Goal: Information Seeking & Learning: Learn about a topic

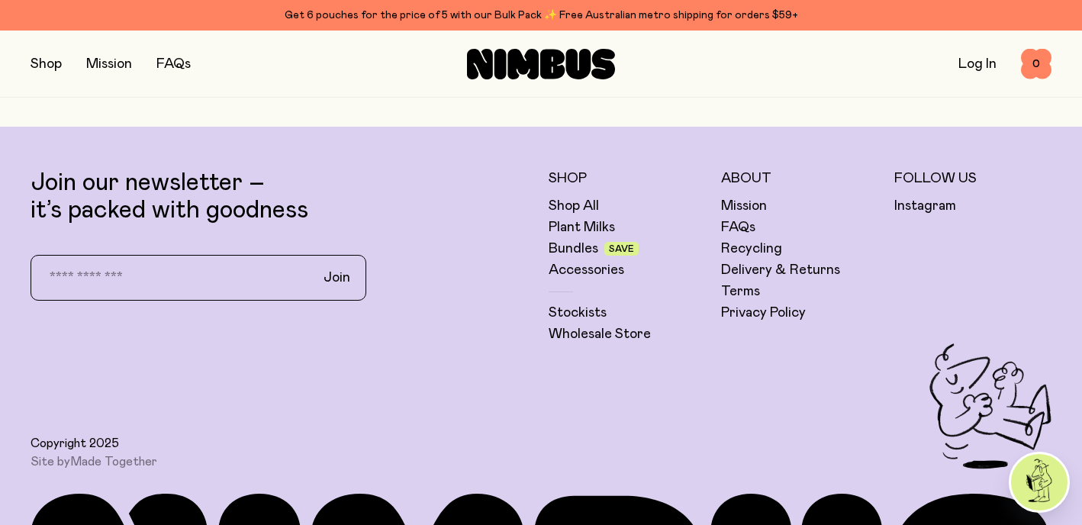
scroll to position [5132, 0]
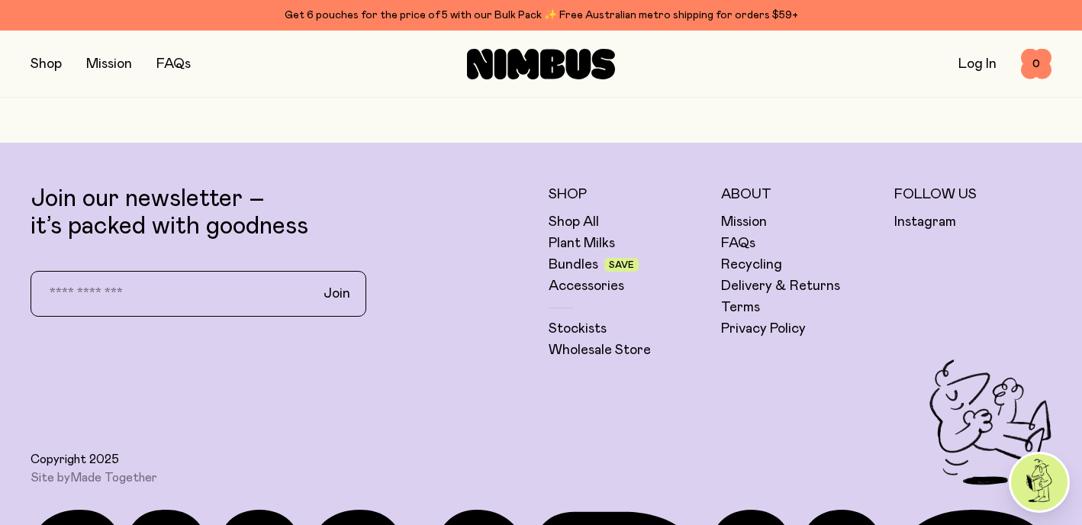
click at [750, 262] on link "Recycling" at bounding box center [751, 265] width 61 height 18
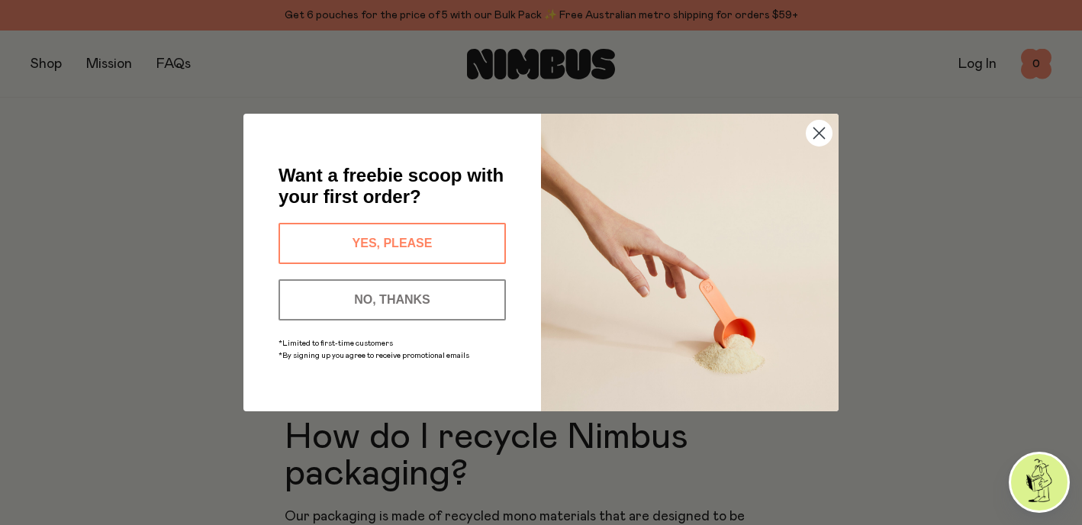
click at [818, 131] on icon "Close dialog" at bounding box center [819, 133] width 11 height 11
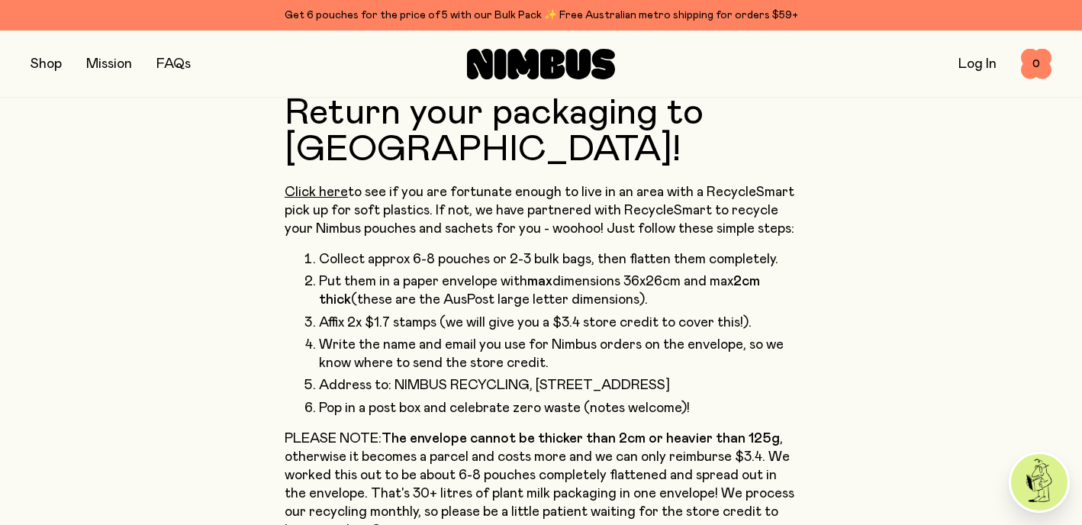
scroll to position [652, 0]
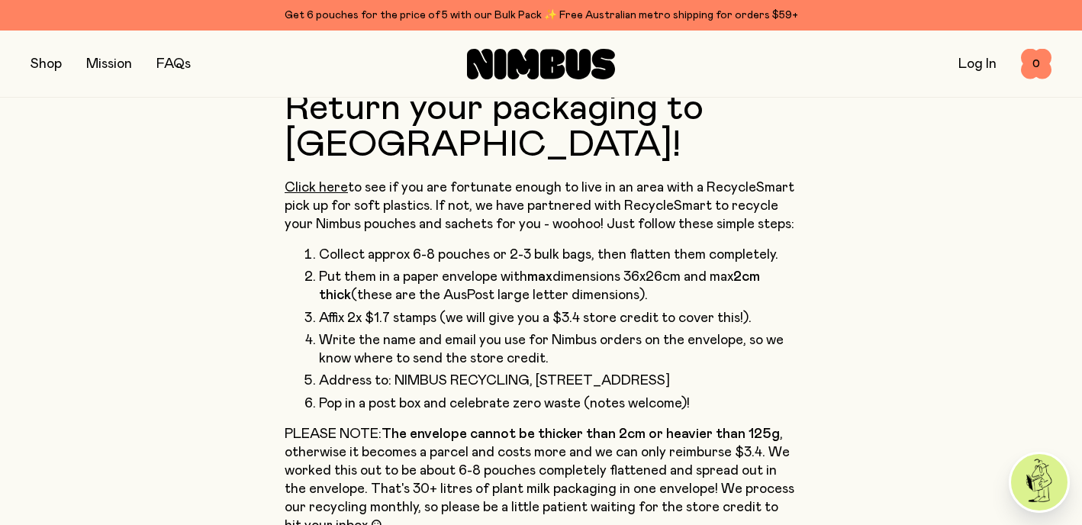
click at [323, 181] on link "Click here" at bounding box center [316, 188] width 63 height 14
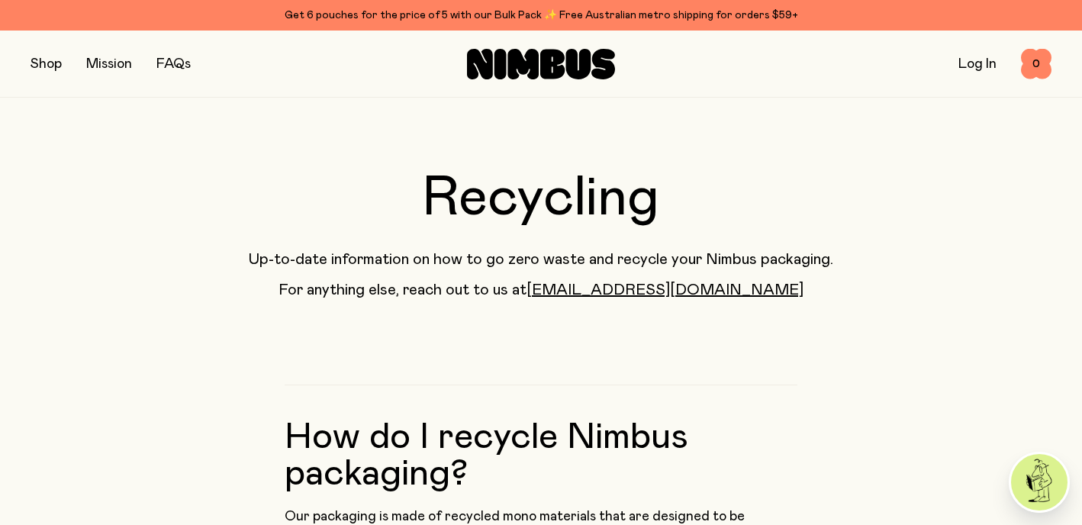
scroll to position [0, 0]
drag, startPoint x: 779, startPoint y: 185, endPoint x: 38, endPoint y: 65, distance: 750.6
click at [38, 65] on button "button" at bounding box center [46, 63] width 31 height 21
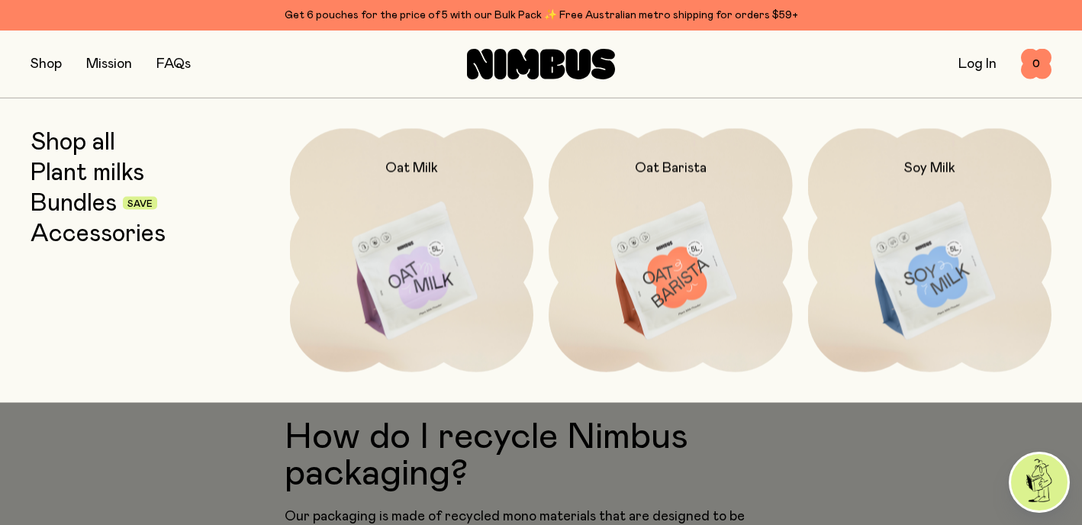
click at [970, 297] on img at bounding box center [930, 271] width 244 height 286
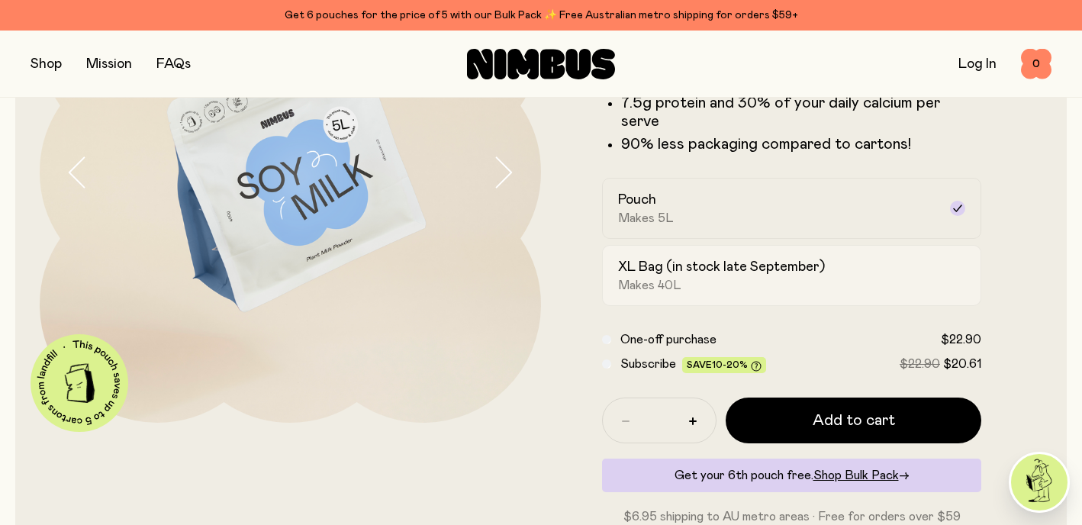
scroll to position [220, 0]
click at [927, 261] on div "XL Bag (in stock late September) Makes 40L" at bounding box center [778, 274] width 320 height 35
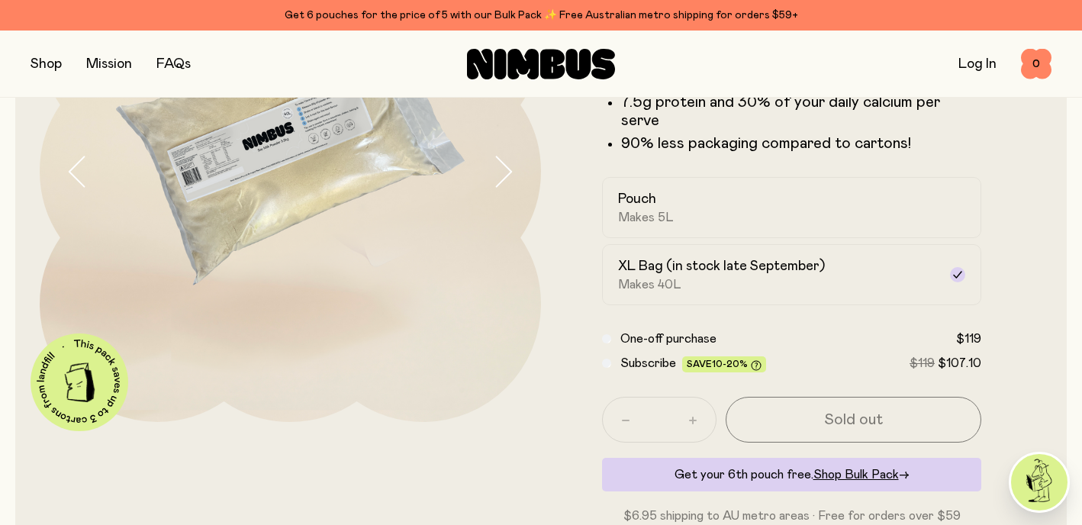
click at [869, 195] on div "Pouch Makes 5L" at bounding box center [778, 207] width 320 height 35
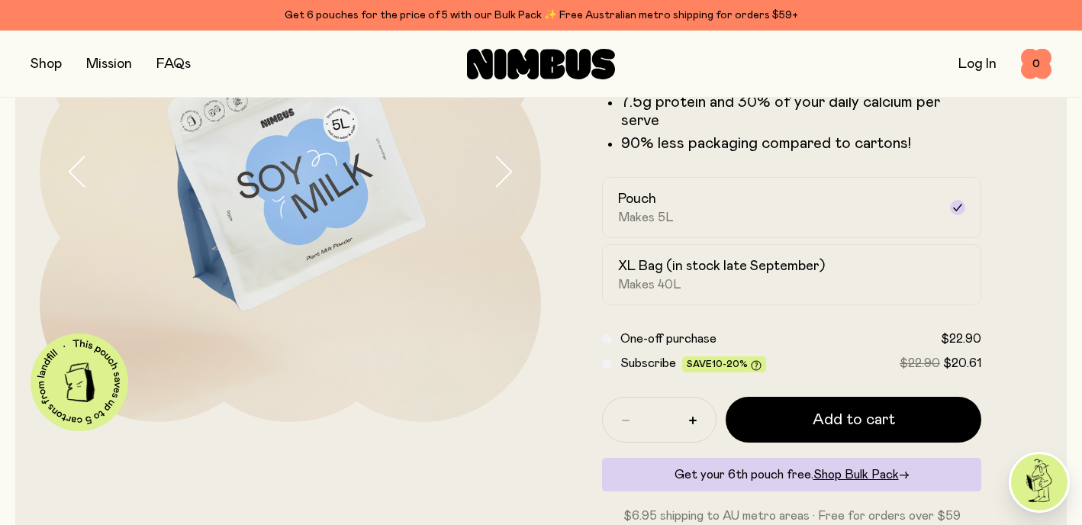
click at [760, 267] on div "XL Bag (in stock late September) Makes 40L" at bounding box center [778, 274] width 320 height 35
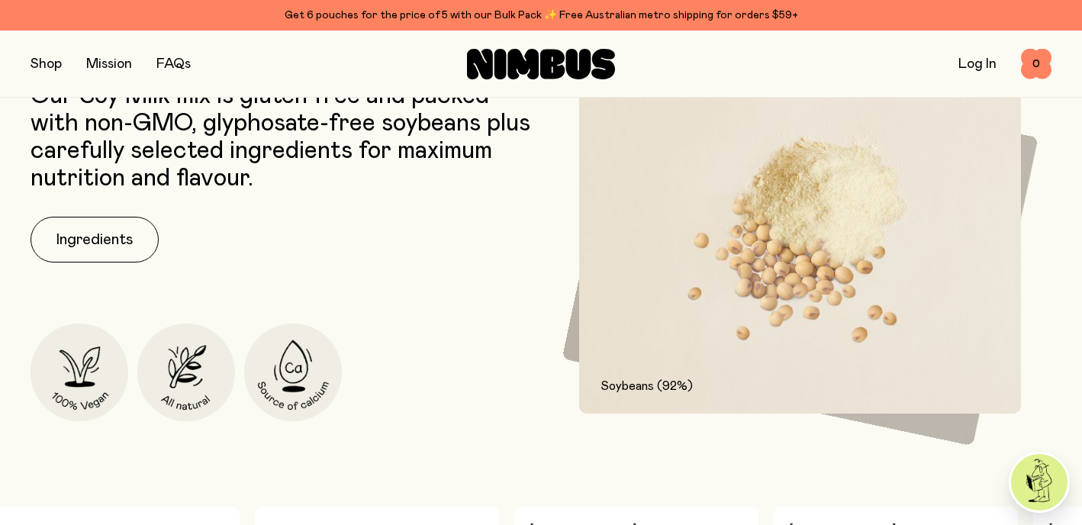
scroll to position [671, 0]
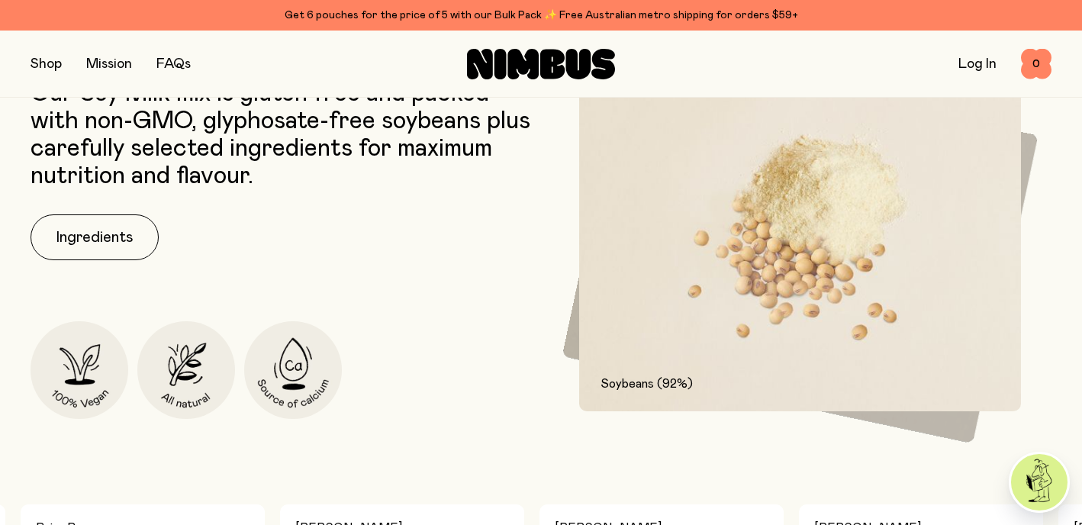
click at [91, 231] on button "Ingredients" at bounding box center [95, 237] width 128 height 46
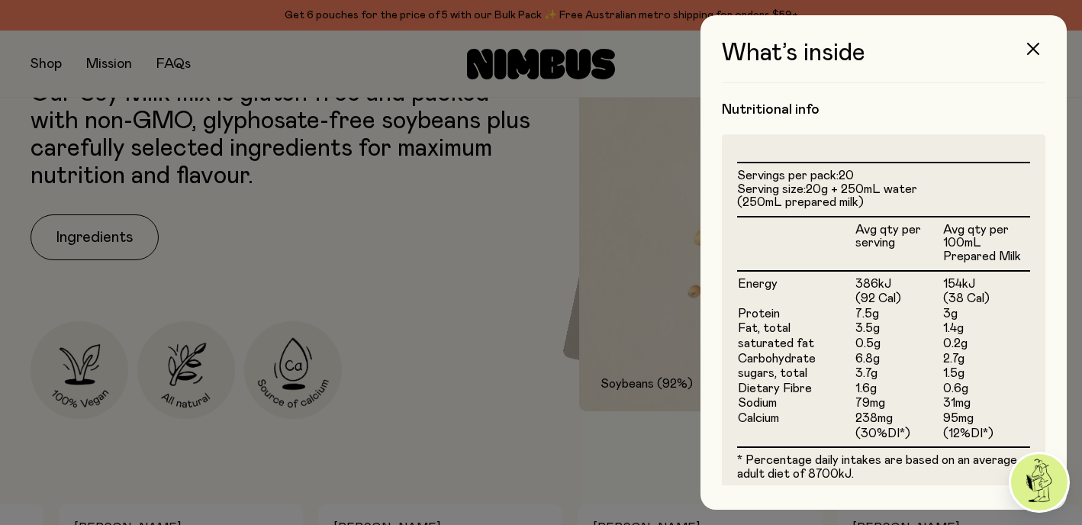
scroll to position [342, 0]
drag, startPoint x: 872, startPoint y: 381, endPoint x: 1035, endPoint y: 53, distance: 366.1
click at [1035, 53] on icon "button" at bounding box center [1033, 49] width 12 height 12
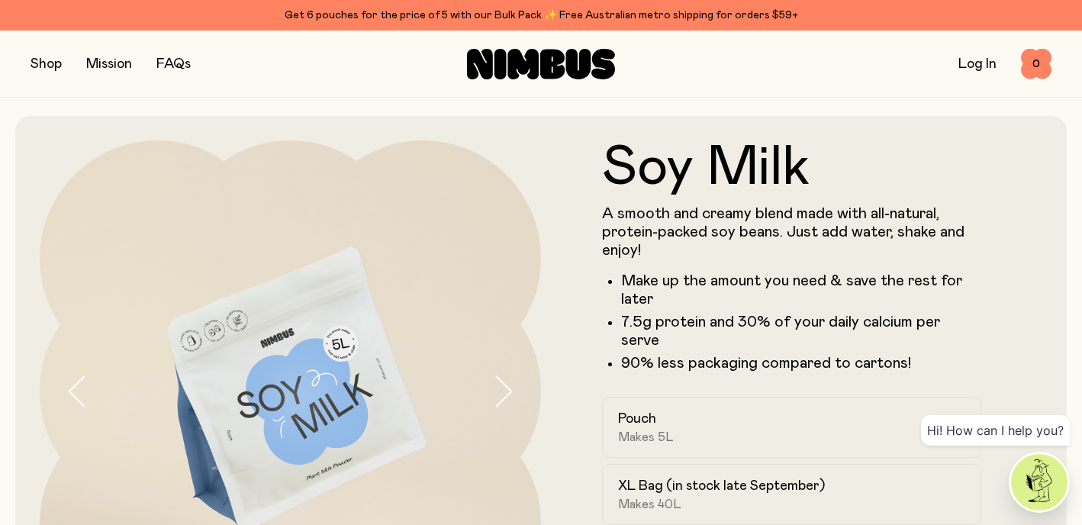
click at [514, 52] on icon at bounding box center [522, 64] width 31 height 31
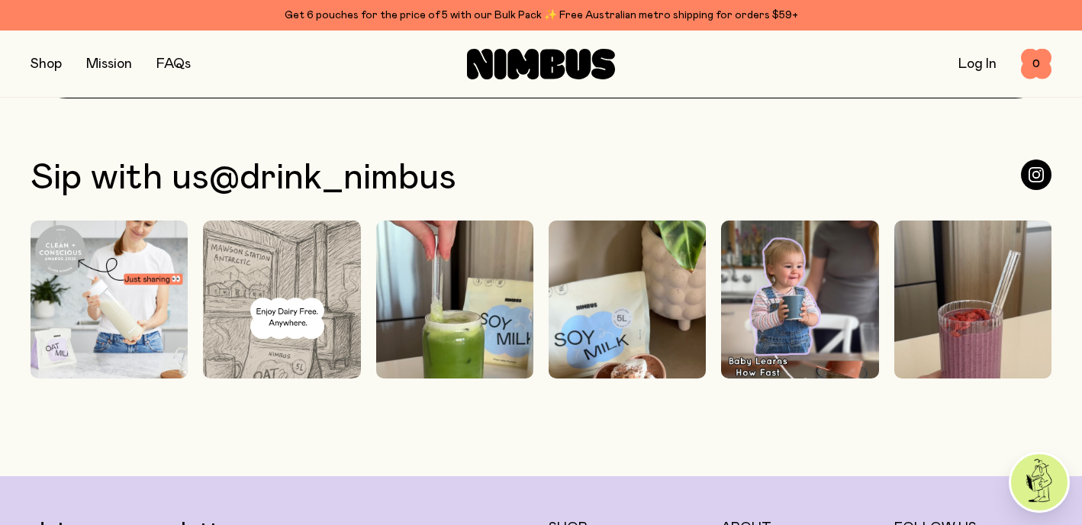
scroll to position [3782, 0]
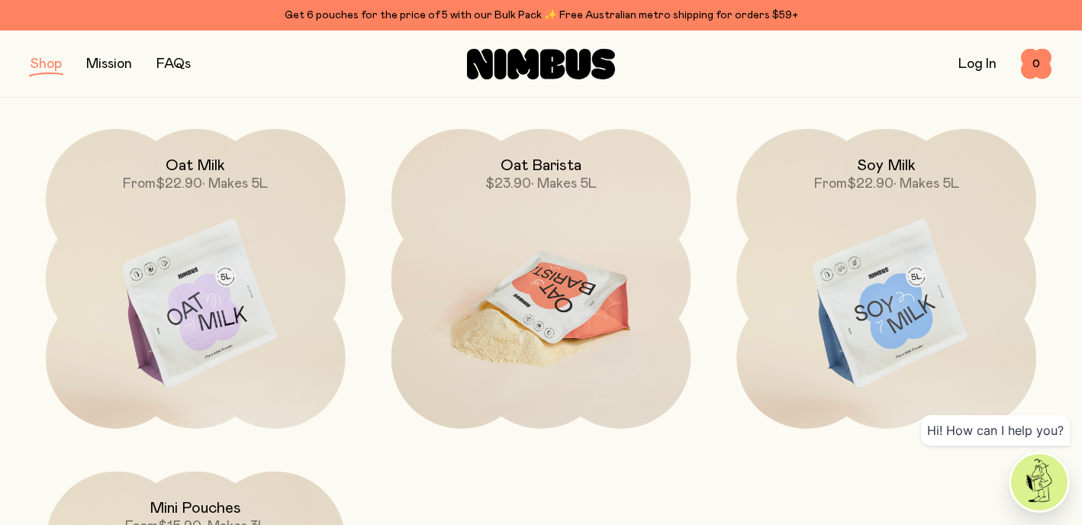
scroll to position [178, 0]
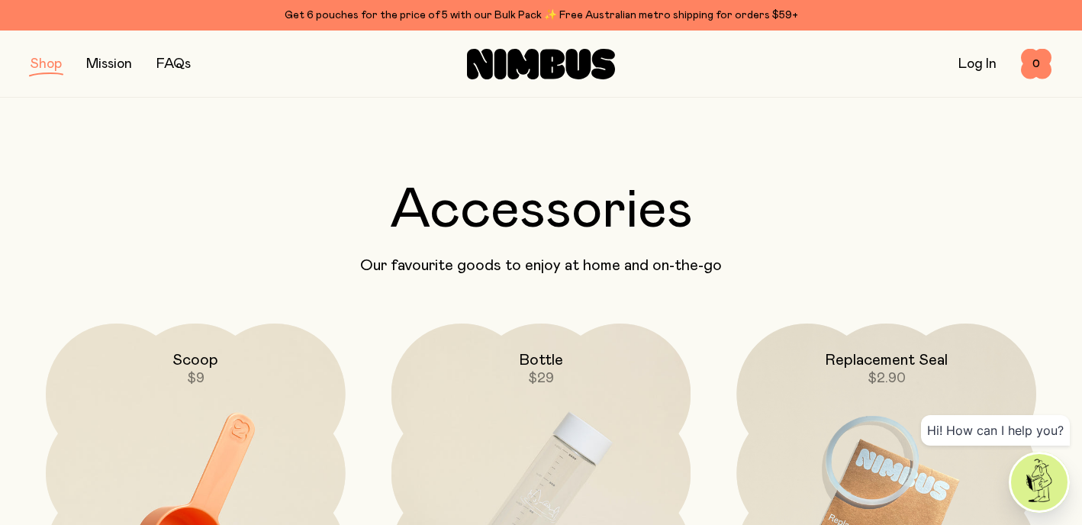
scroll to position [-2, 0]
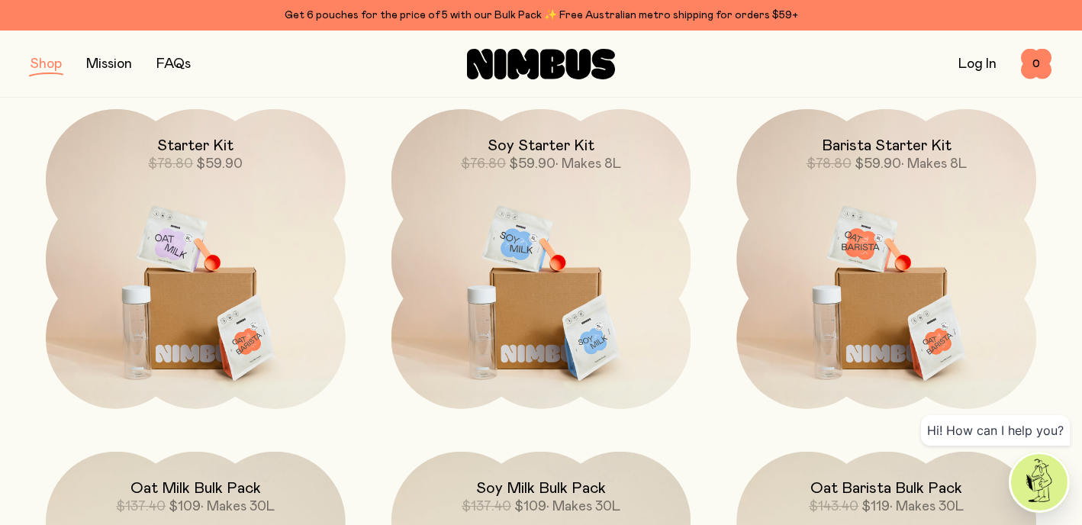
scroll to position [194, 0]
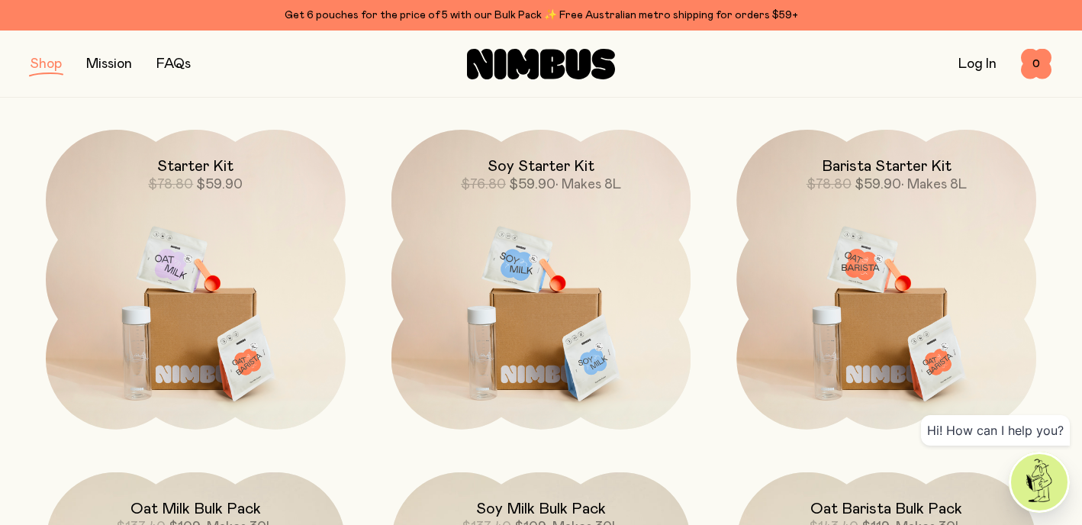
click at [530, 250] on img at bounding box center [541, 306] width 300 height 352
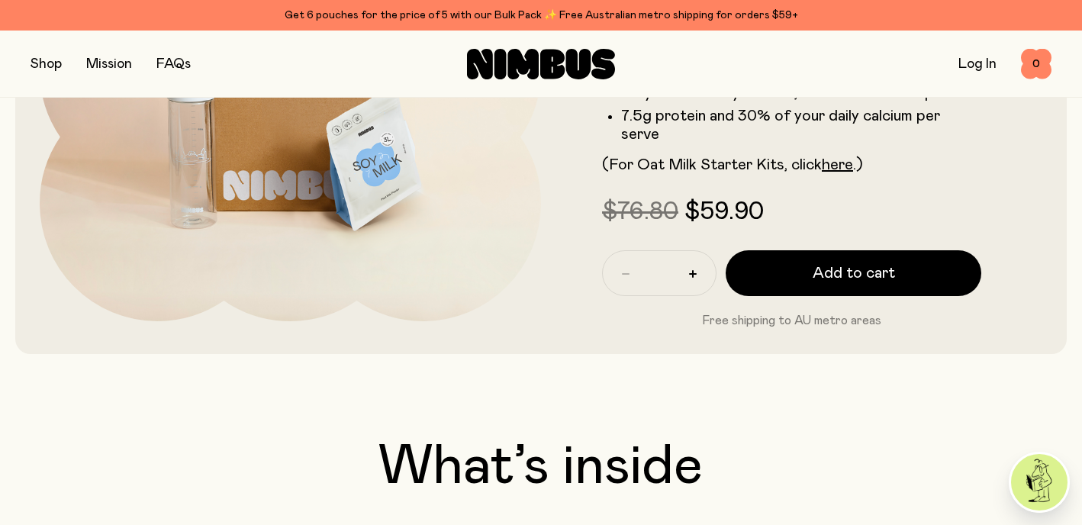
scroll to position [319, 0]
